Goal: Task Accomplishment & Management: Complete application form

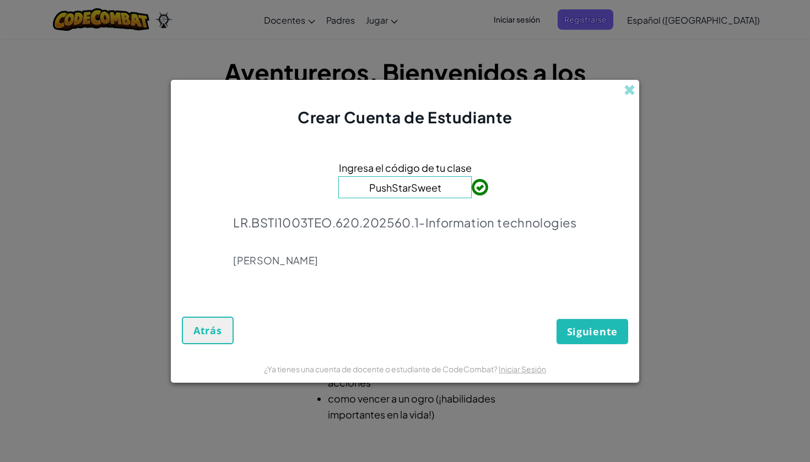
click at [585, 327] on span "Siguiente" at bounding box center [592, 331] width 51 height 13
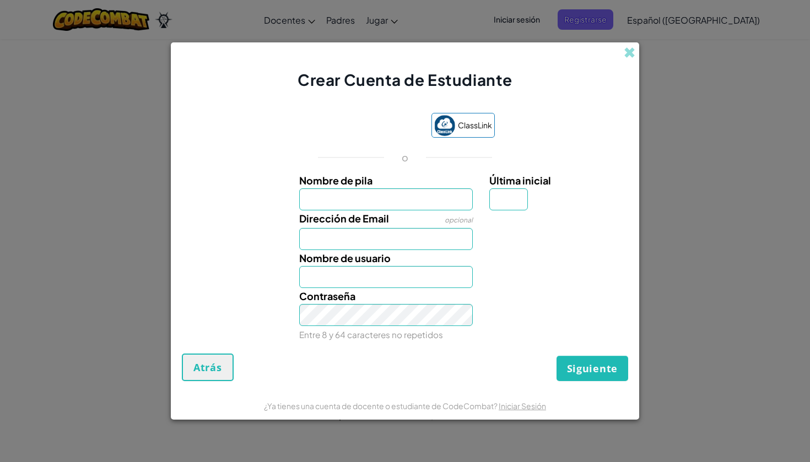
type input "A"
type input "[PERSON_NAME]"
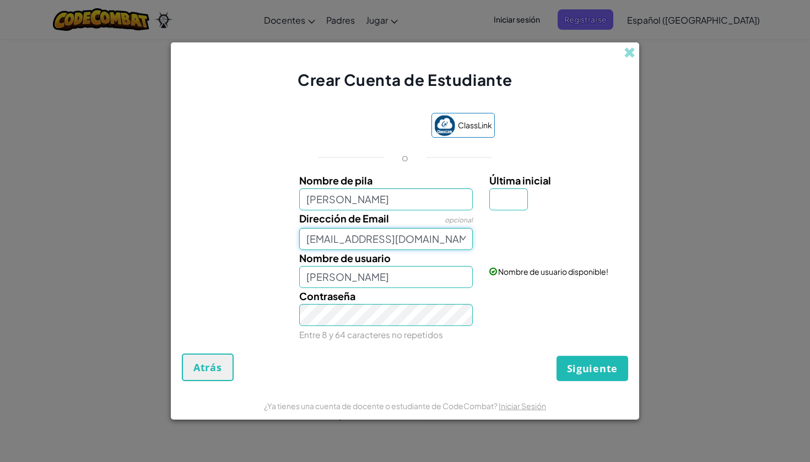
type input "[EMAIL_ADDRESS][DOMAIN_NAME]"
click at [584, 369] on span "Siguiente" at bounding box center [592, 368] width 51 height 13
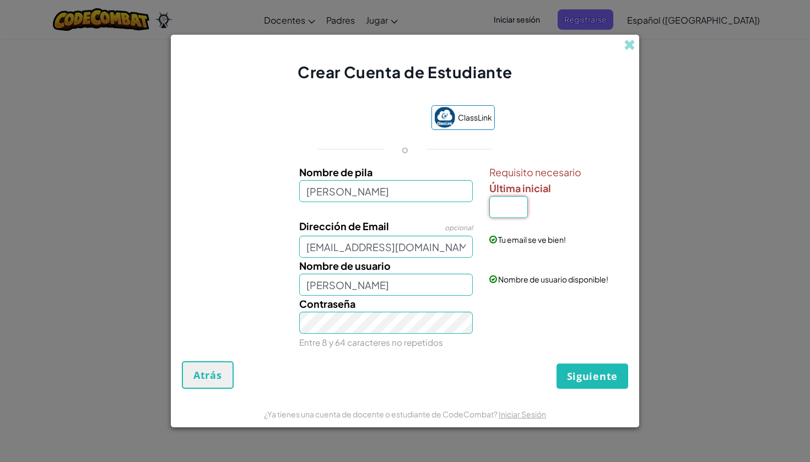
click at [505, 214] on input "Última inicial" at bounding box center [508, 207] width 39 height 22
click at [495, 224] on div "Tu email se ve bien!" at bounding box center [557, 231] width 153 height 27
click at [499, 215] on input "Última inicial" at bounding box center [508, 207] width 39 height 22
type input "o"
type input "[PERSON_NAME]"
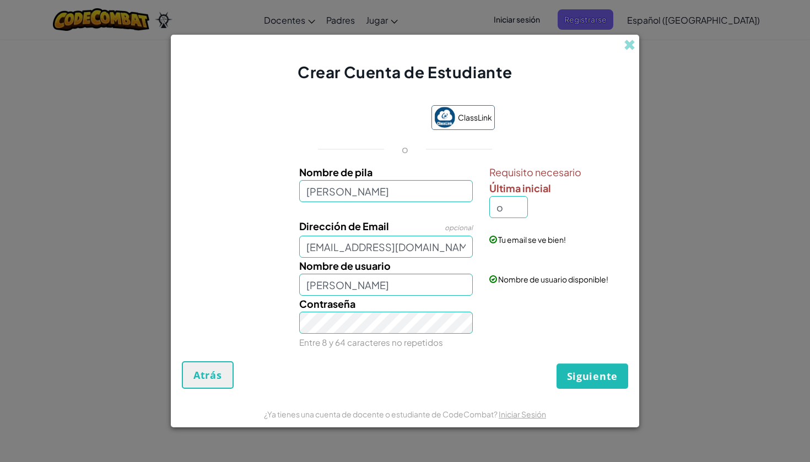
click at [506, 227] on div "Tu email se ve bien!" at bounding box center [557, 231] width 153 height 27
click at [508, 212] on input "o" at bounding box center [508, 207] width 39 height 22
type input "E"
type input "[PERSON_NAME] E"
click at [592, 380] on span "Siguiente" at bounding box center [592, 376] width 51 height 13
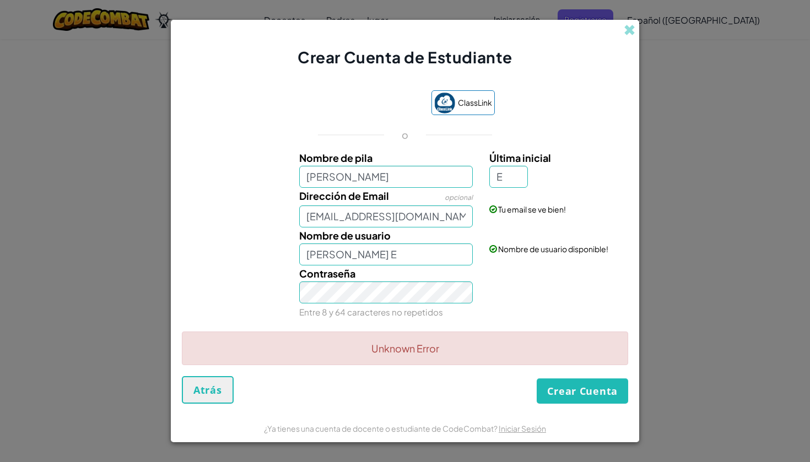
click at [413, 348] on div "Unknown Error" at bounding box center [405, 349] width 446 height 34
click at [504, 174] on input "E" at bounding box center [508, 177] width 39 height 22
type input "L"
type input "[PERSON_NAME]"
click at [589, 388] on button "Crear Cuenta" at bounding box center [582, 391] width 91 height 25
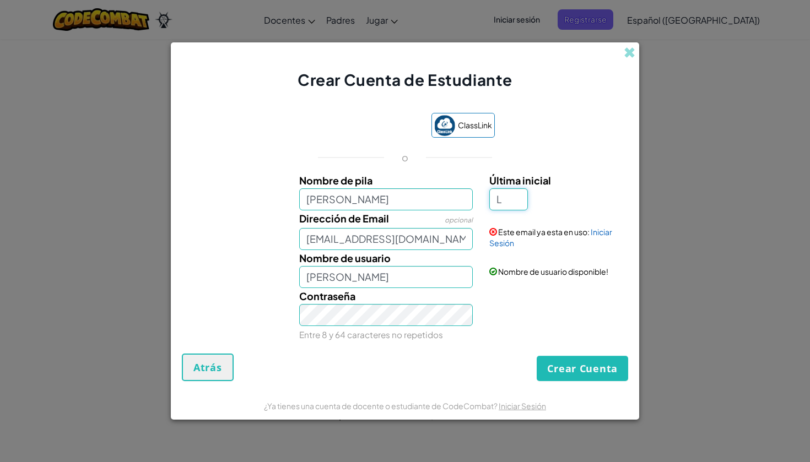
click at [507, 193] on input "L" at bounding box center [508, 199] width 39 height 22
click at [508, 202] on input "L" at bounding box center [508, 199] width 39 height 22
type input "O"
type input "[PERSON_NAME]"
click at [585, 371] on button "Crear Cuenta" at bounding box center [582, 368] width 91 height 25
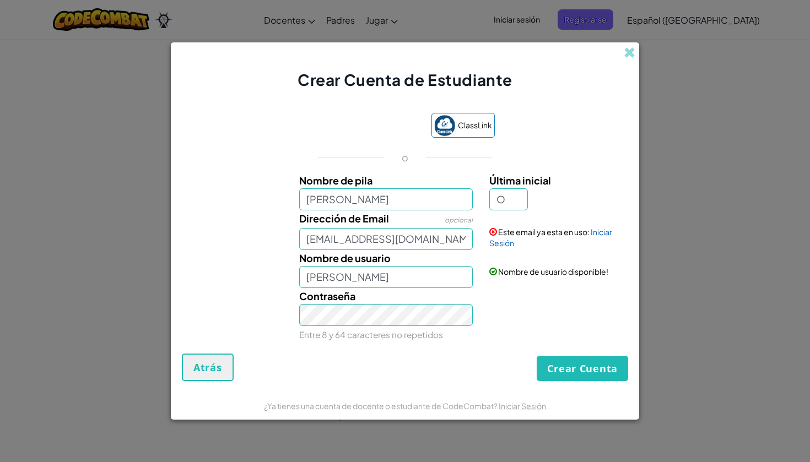
click at [205, 353] on div "ClassLink o Nombre de pila [PERSON_NAME] Última inicial O Dirección de Email op…" at bounding box center [405, 228] width 446 height 252
click at [203, 365] on span "Atrás" at bounding box center [207, 367] width 29 height 13
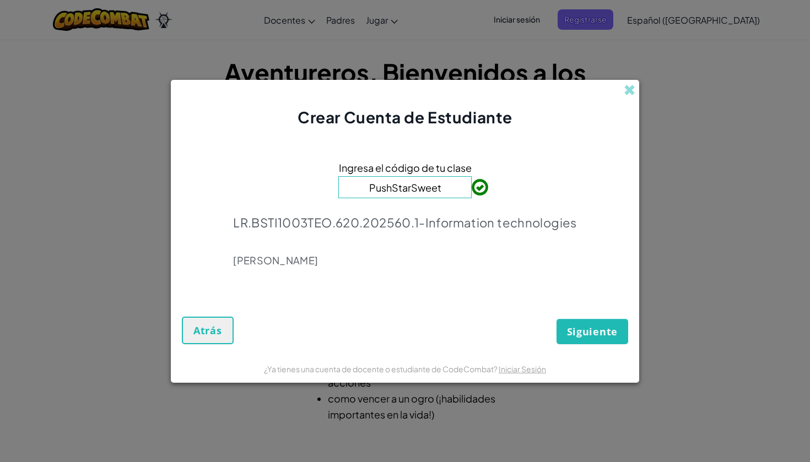
click at [598, 326] on span "Siguiente" at bounding box center [592, 331] width 51 height 13
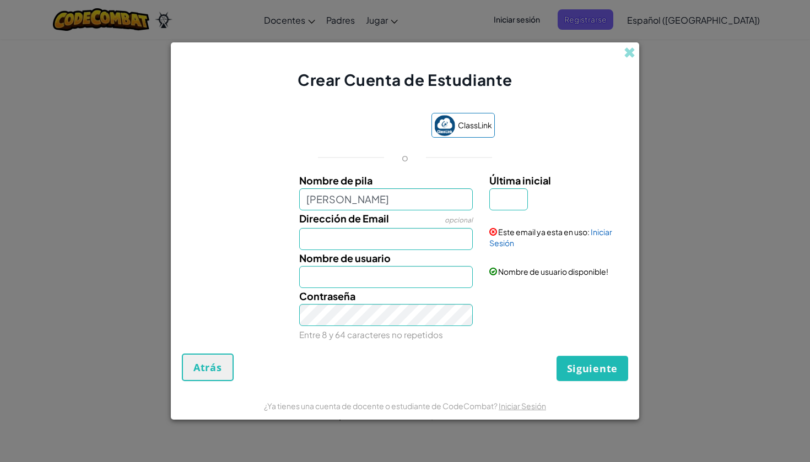
type input "[PERSON_NAME]"
type input "[EMAIL_ADDRESS][DOMAIN_NAME]"
click at [592, 368] on button "Siguiente" at bounding box center [593, 368] width 72 height 25
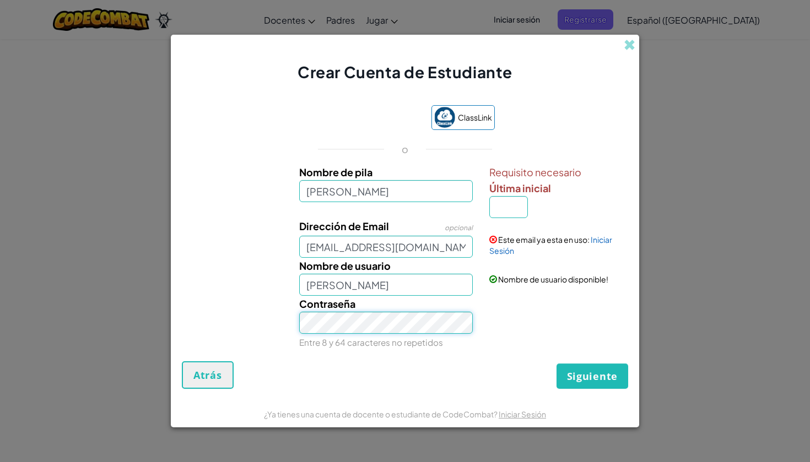
click at [592, 376] on button "Siguiente" at bounding box center [593, 376] width 72 height 25
click at [506, 200] on input "Última inicial" at bounding box center [508, 207] width 39 height 22
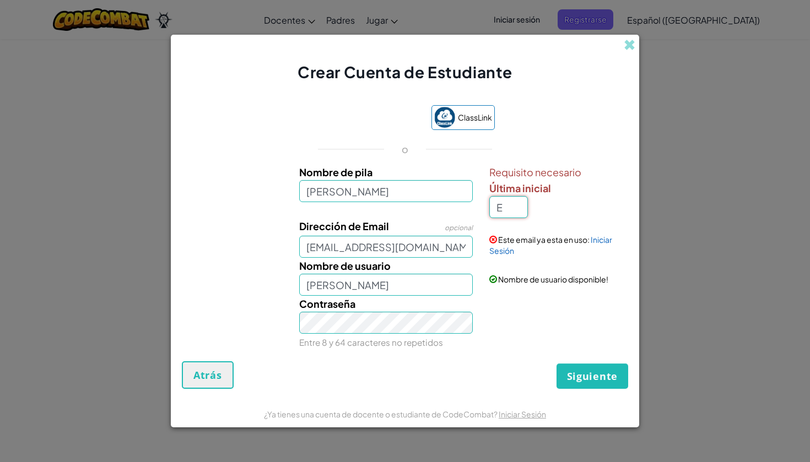
type input "E"
type input "[PERSON_NAME]"
click at [595, 371] on span "Siguiente" at bounding box center [592, 376] width 51 height 13
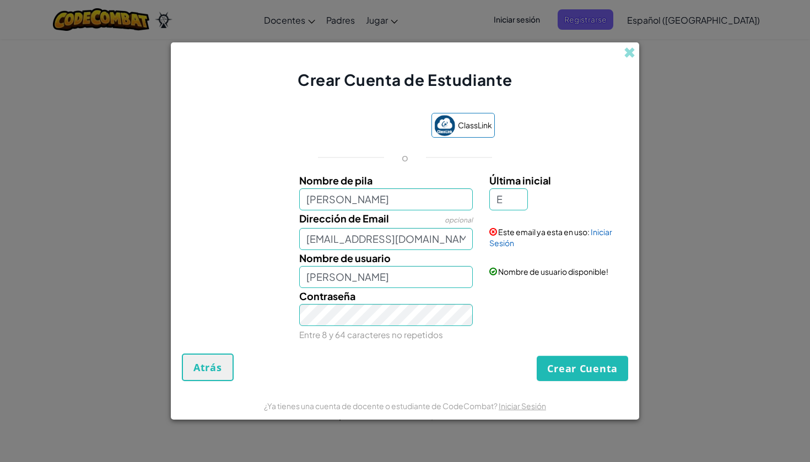
click at [595, 371] on button "Crear Cuenta" at bounding box center [582, 368] width 91 height 25
click at [632, 50] on span at bounding box center [630, 53] width 12 height 12
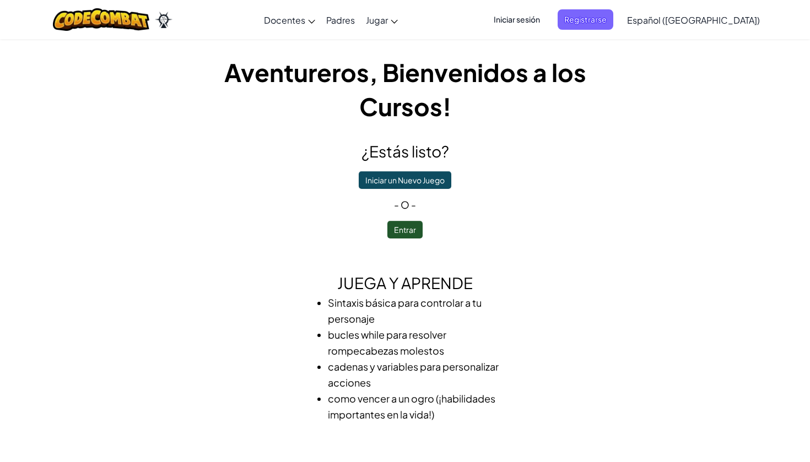
click at [409, 229] on button "Entrar" at bounding box center [404, 230] width 35 height 18
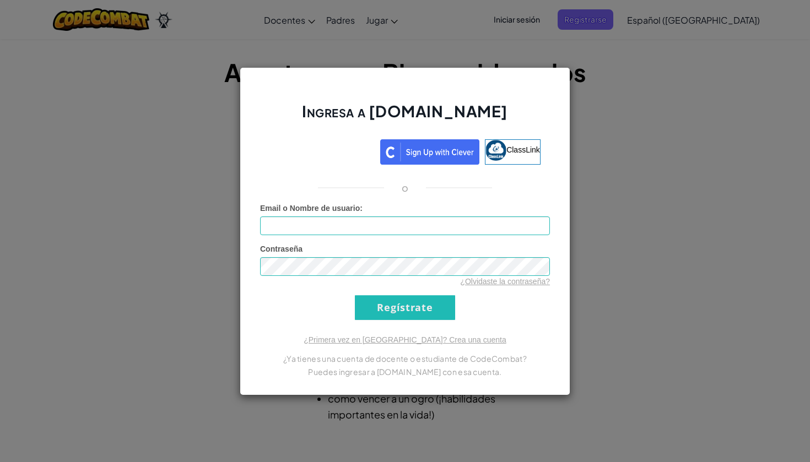
click at [176, 88] on div "Ingresa a [DOMAIN_NAME] ClassLink o Error desconocido. Email o Nombre de usuari…" at bounding box center [405, 231] width 810 height 462
